Goal: Task Accomplishment & Management: Manage account settings

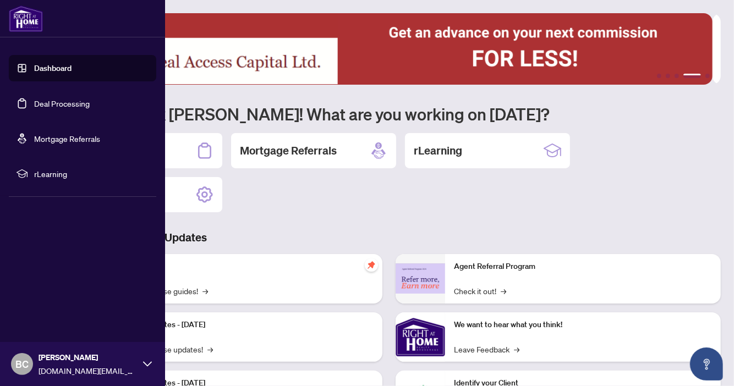
scroll to position [89, 0]
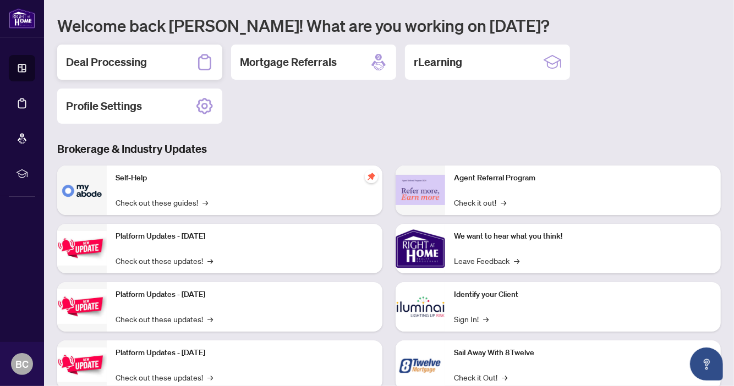
click at [103, 59] on h2 "Deal Processing" at bounding box center [106, 61] width 81 height 15
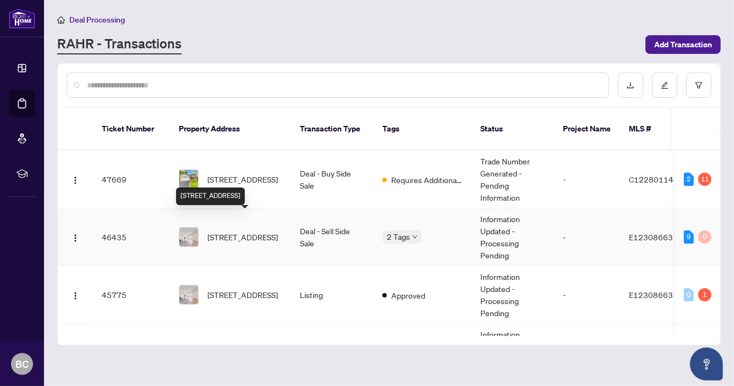
click at [233, 231] on span "[STREET_ADDRESS]" at bounding box center [243, 237] width 70 height 12
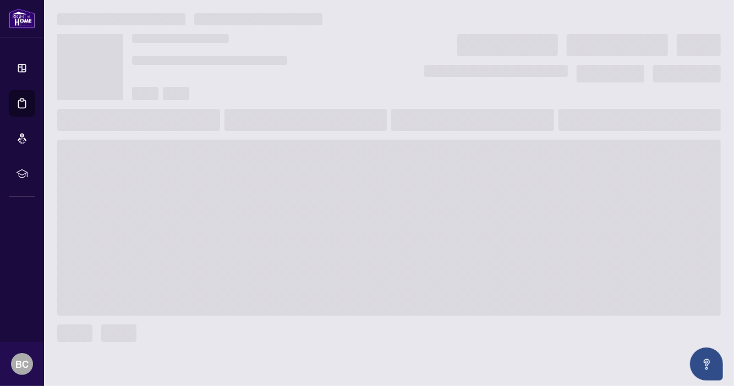
click at [233, 216] on span at bounding box center [389, 228] width 664 height 176
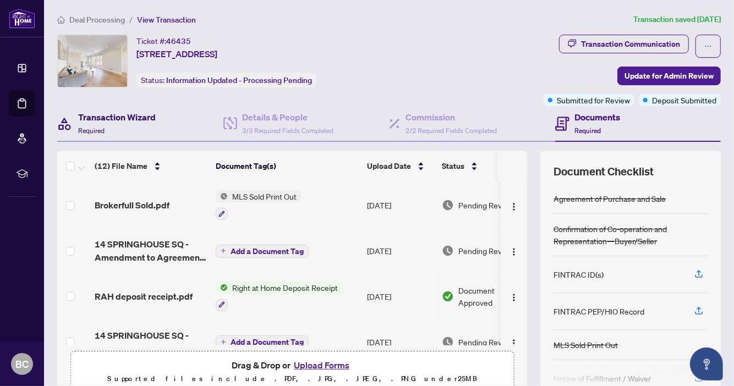
click at [137, 117] on h4 "Transaction Wizard" at bounding box center [117, 117] width 78 height 13
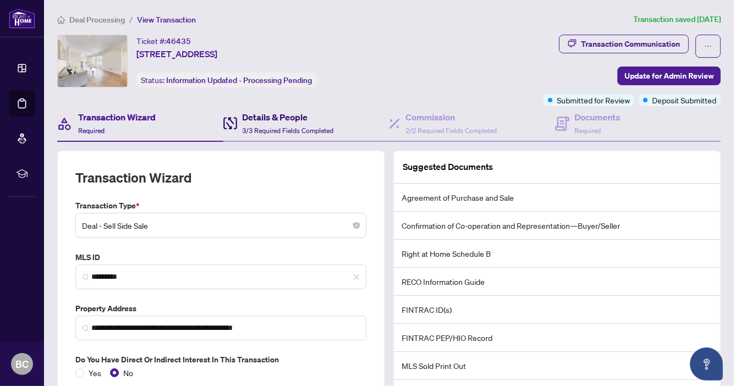
click at [281, 113] on h4 "Details & People" at bounding box center [288, 117] width 91 height 13
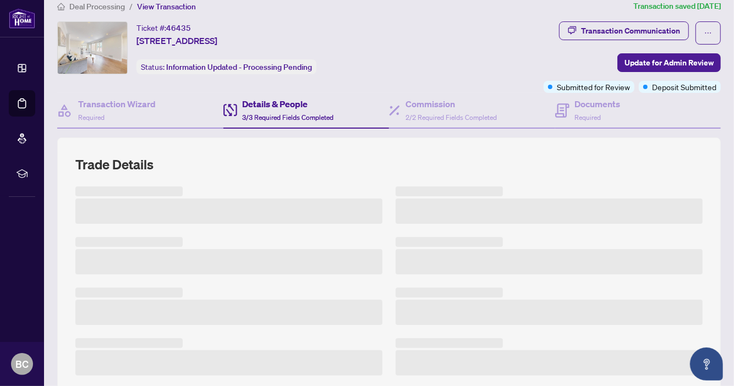
scroll to position [16, 0]
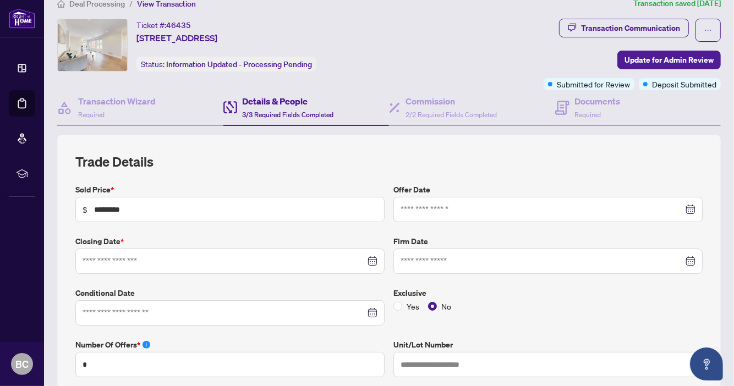
type input "**********"
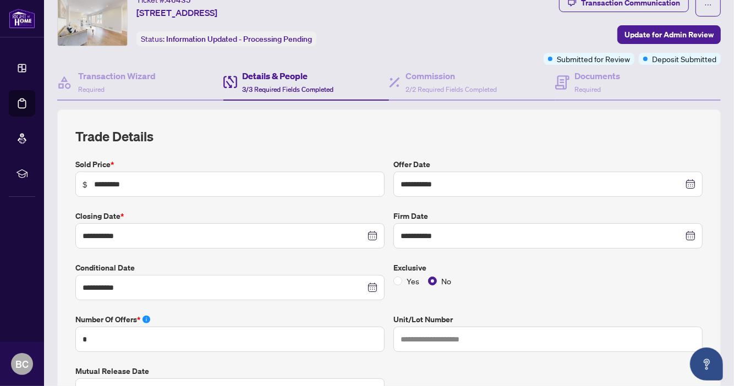
scroll to position [43, 0]
